Goal: Find specific page/section

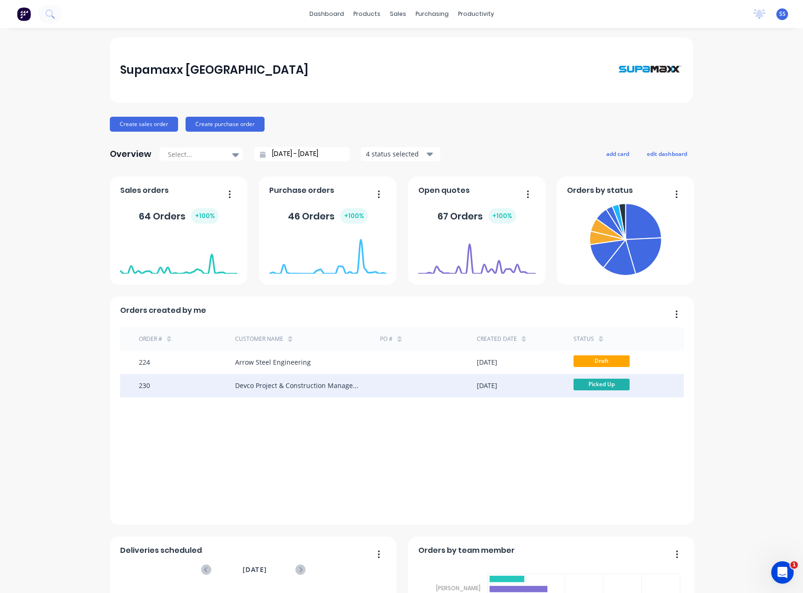
click at [359, 384] on div "Devco Project & Construction Management" at bounding box center [307, 385] width 145 height 23
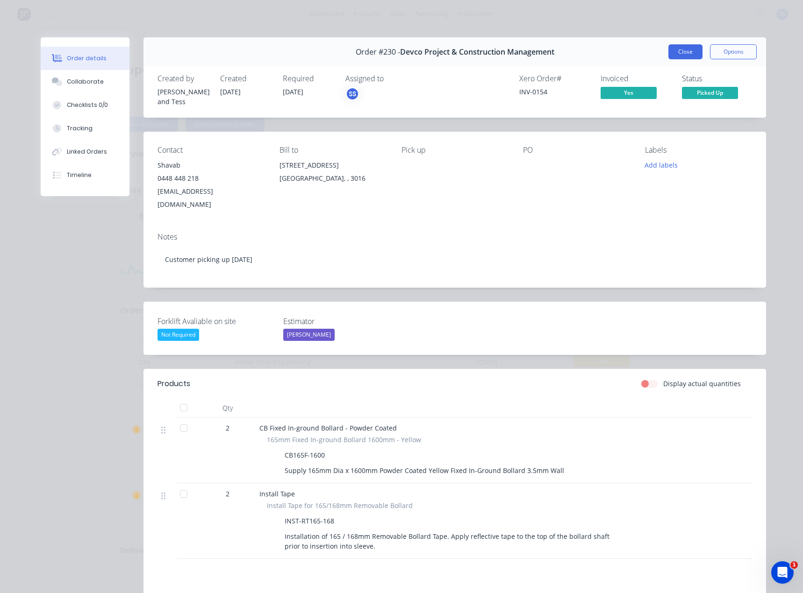
click at [684, 51] on button "Close" at bounding box center [685, 51] width 34 height 15
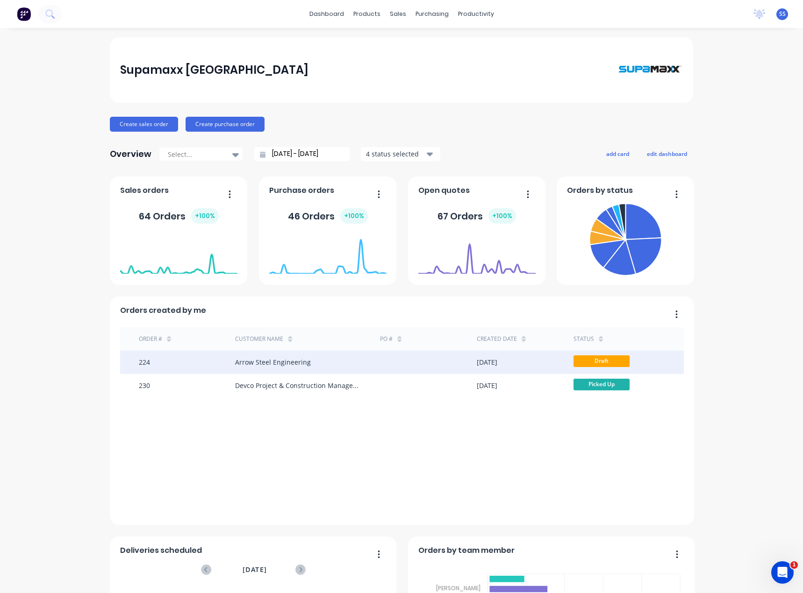
click at [289, 366] on div "Arrow Steel Engineering" at bounding box center [273, 362] width 76 height 10
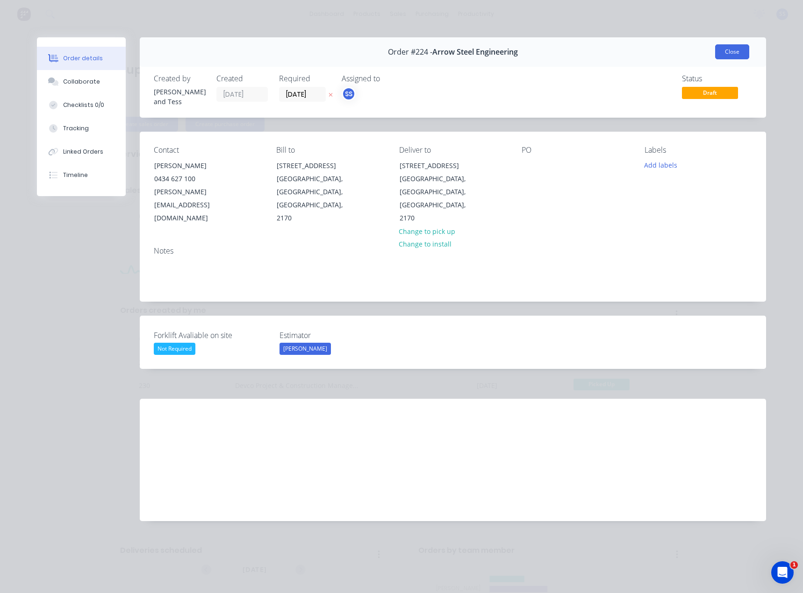
click at [735, 51] on button "Close" at bounding box center [732, 51] width 34 height 15
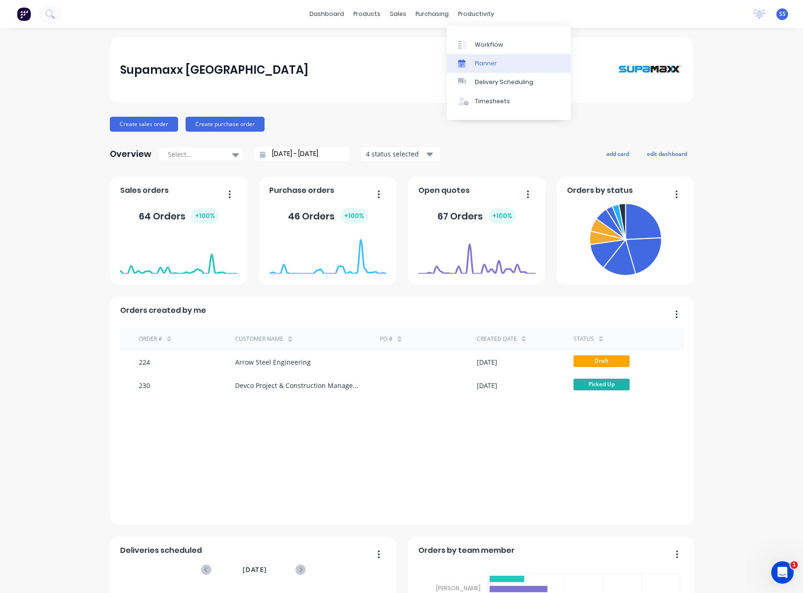
click at [484, 63] on div "Planner" at bounding box center [486, 63] width 22 height 8
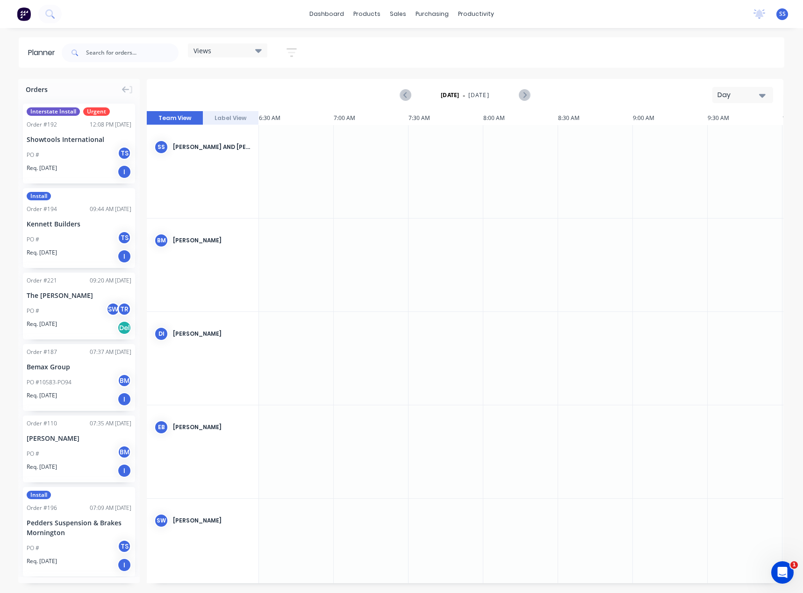
scroll to position [0, 75]
click at [750, 94] on div "Day" at bounding box center [738, 95] width 43 height 10
click at [731, 160] on div "Month" at bounding box center [725, 157] width 93 height 19
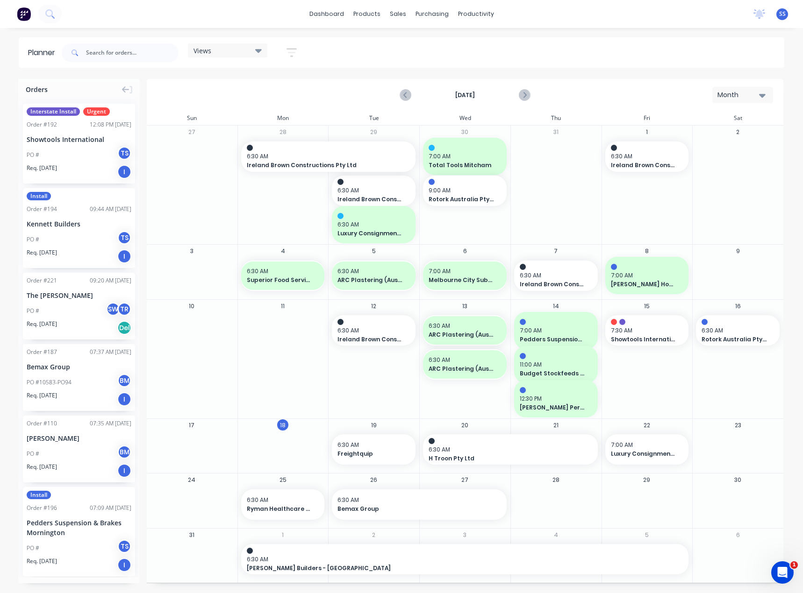
click at [747, 99] on div "Month" at bounding box center [738, 95] width 43 height 10
click at [742, 124] on div "Day" at bounding box center [725, 120] width 93 height 19
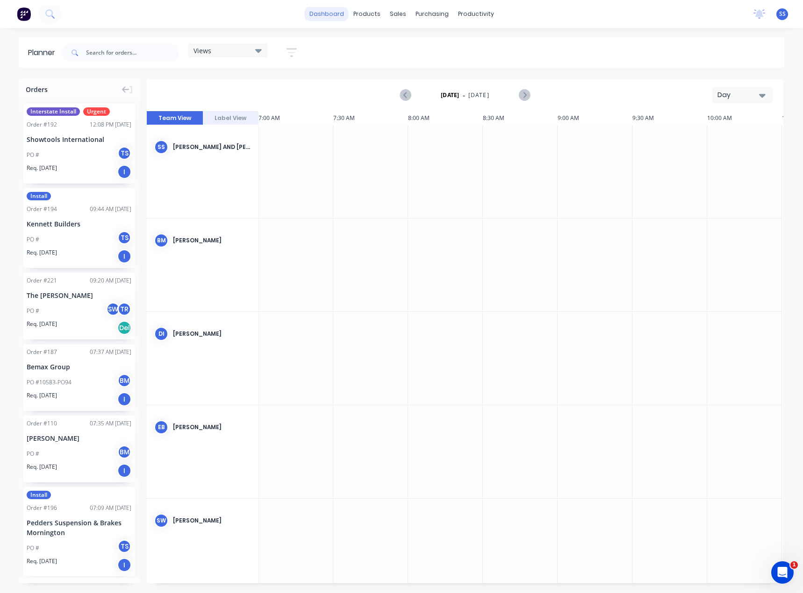
click at [333, 15] on link "dashboard" at bounding box center [327, 14] width 44 height 14
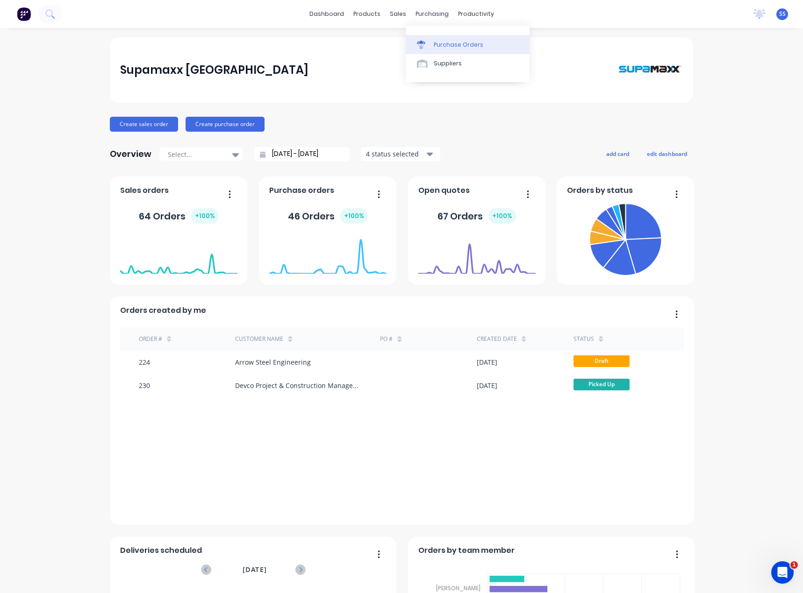
click at [434, 43] on div "Purchase Orders" at bounding box center [459, 45] width 50 height 8
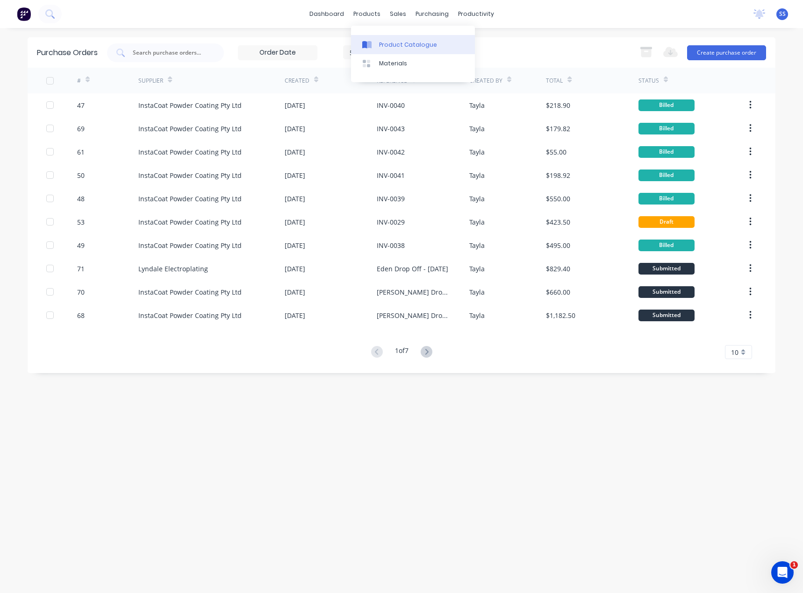
click at [374, 42] on div at bounding box center [369, 45] width 14 height 8
